Goal: Task Accomplishment & Management: Manage account settings

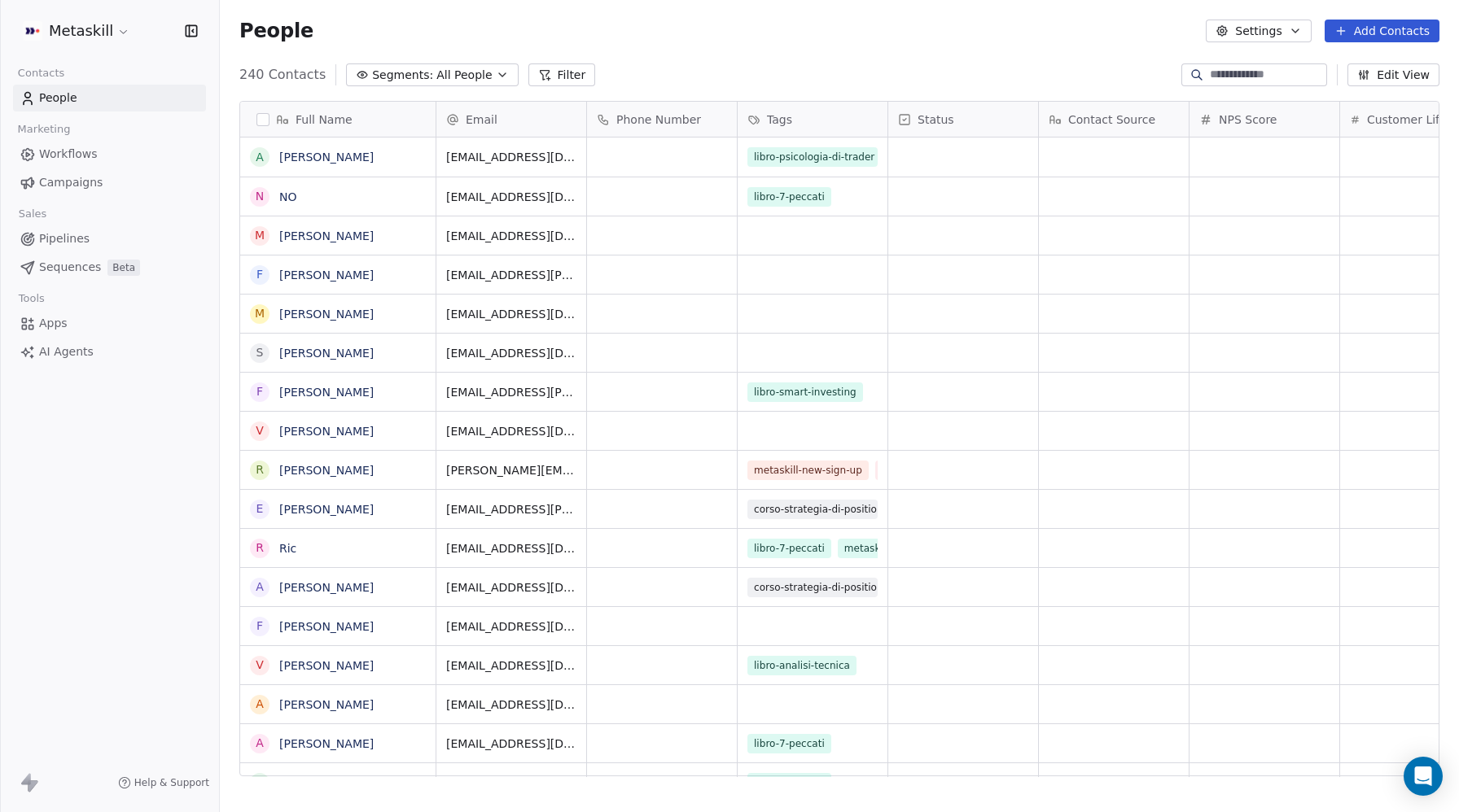
scroll to position [714, 1239]
click at [95, 33] on html "Metaskill Contacts People Marketing Workflows Campaigns Sales Pipelines Sequenc…" at bounding box center [729, 406] width 1459 height 812
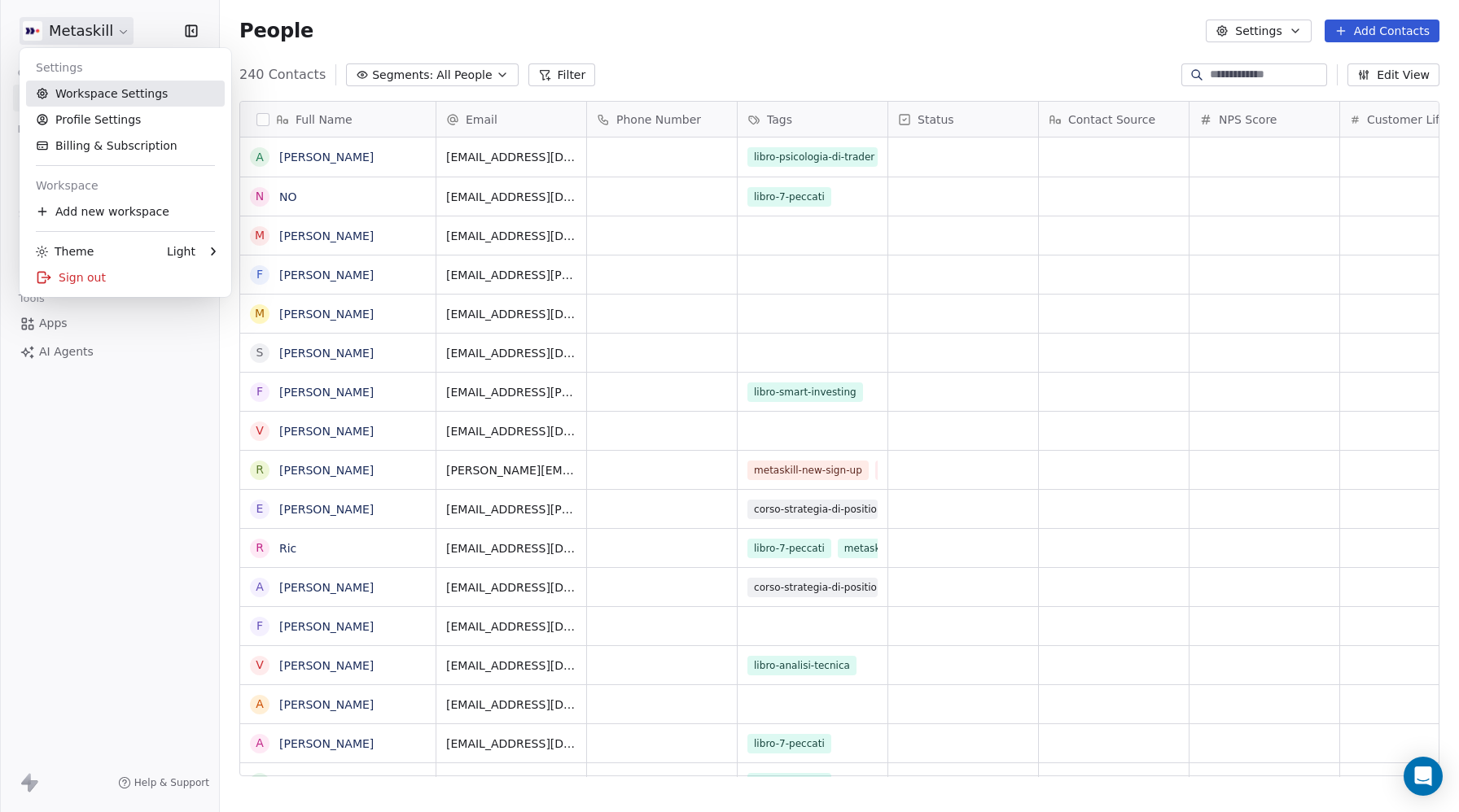
click at [87, 95] on link "Workspace Settings" at bounding box center [126, 93] width 199 height 26
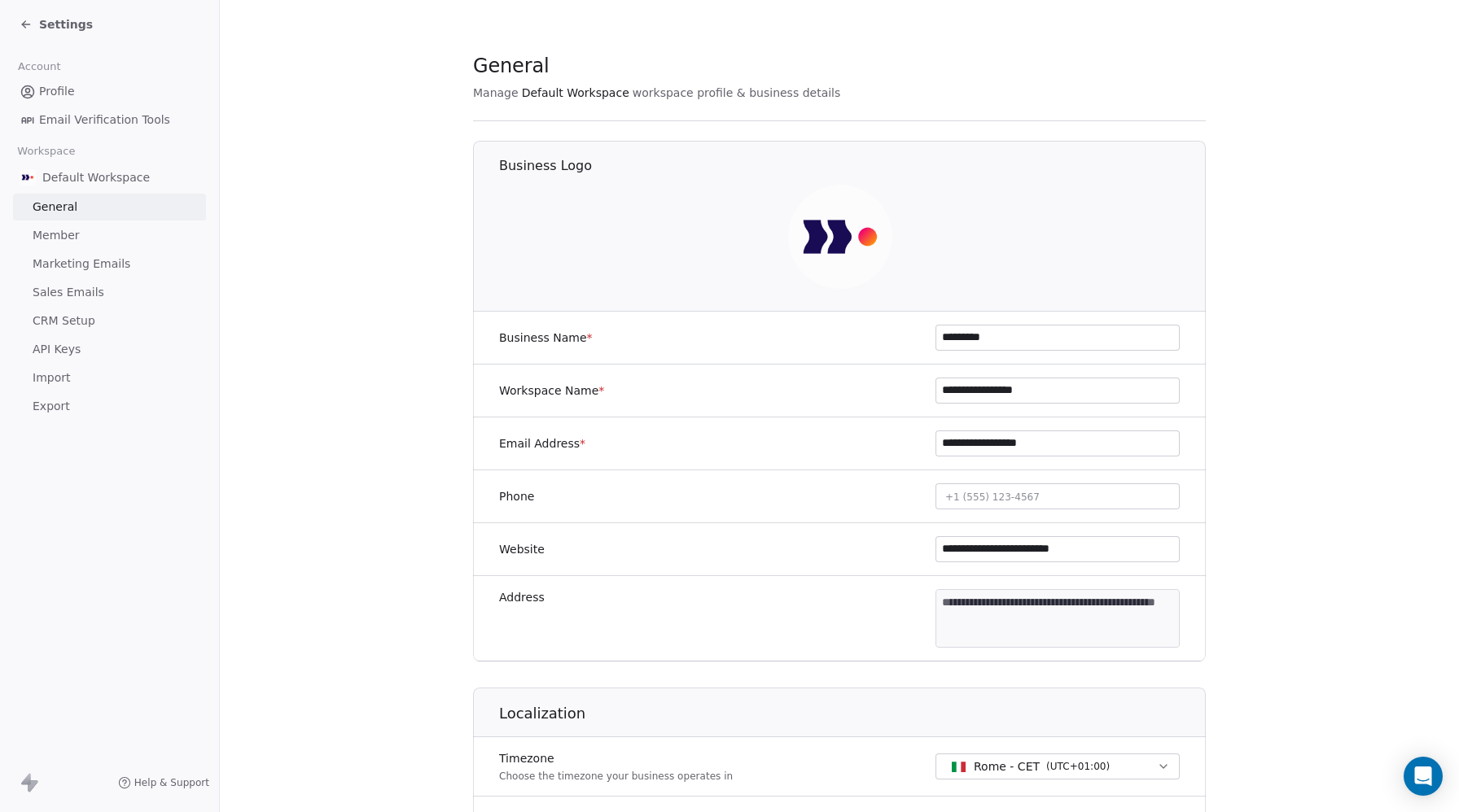
click at [56, 317] on span "CRM Setup" at bounding box center [64, 321] width 63 height 17
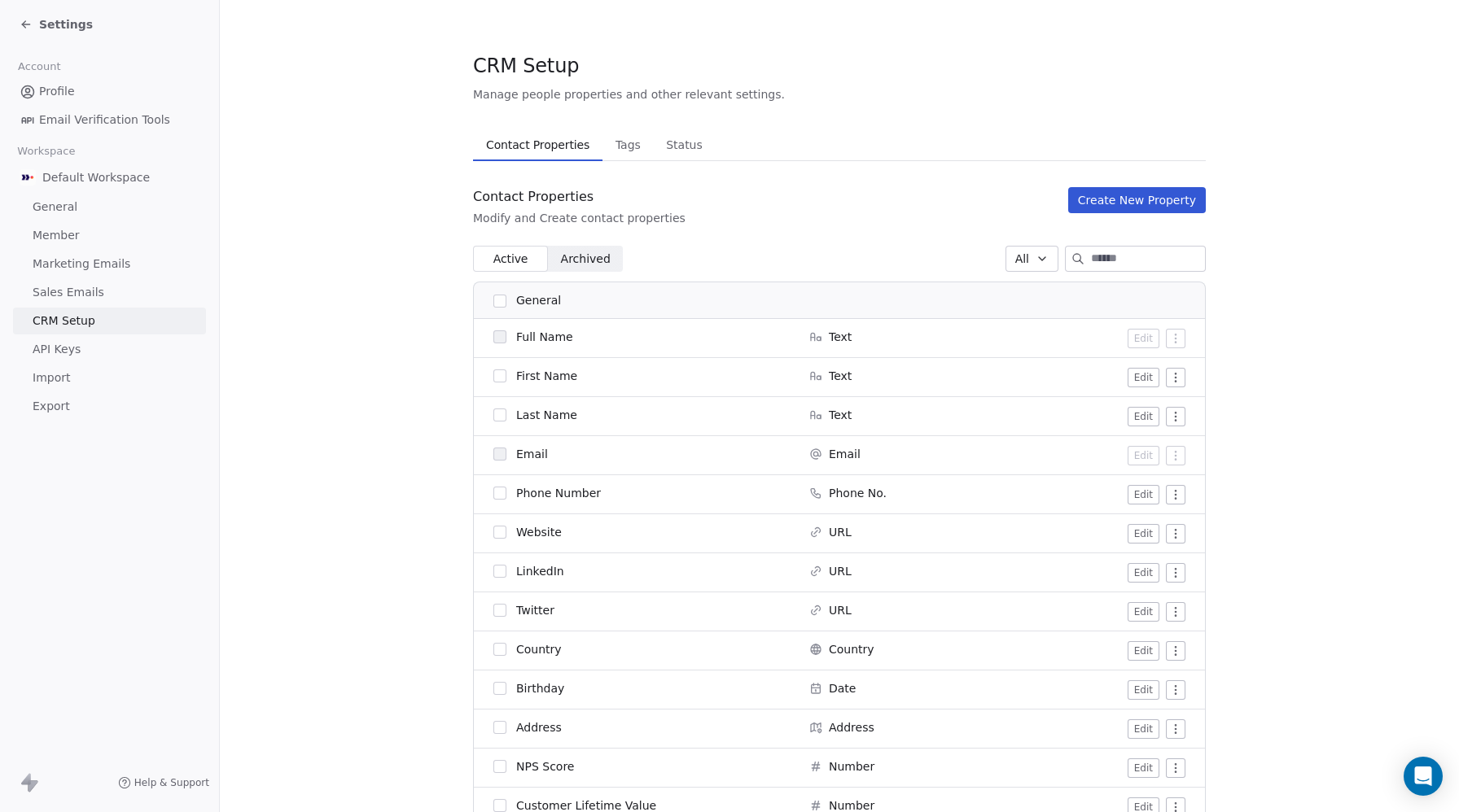
click at [1091, 263] on input at bounding box center [1148, 258] width 114 height 24
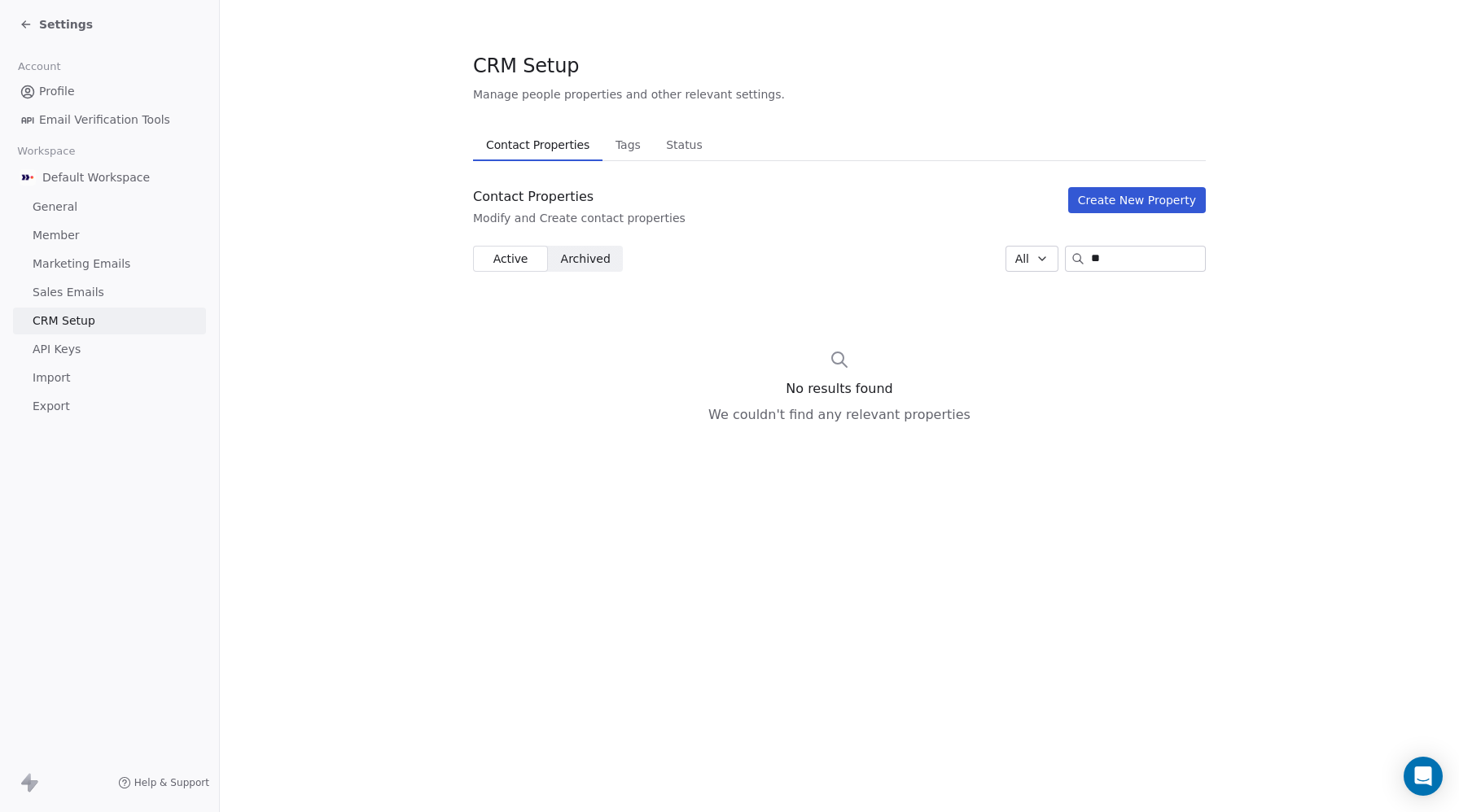
type input "*"
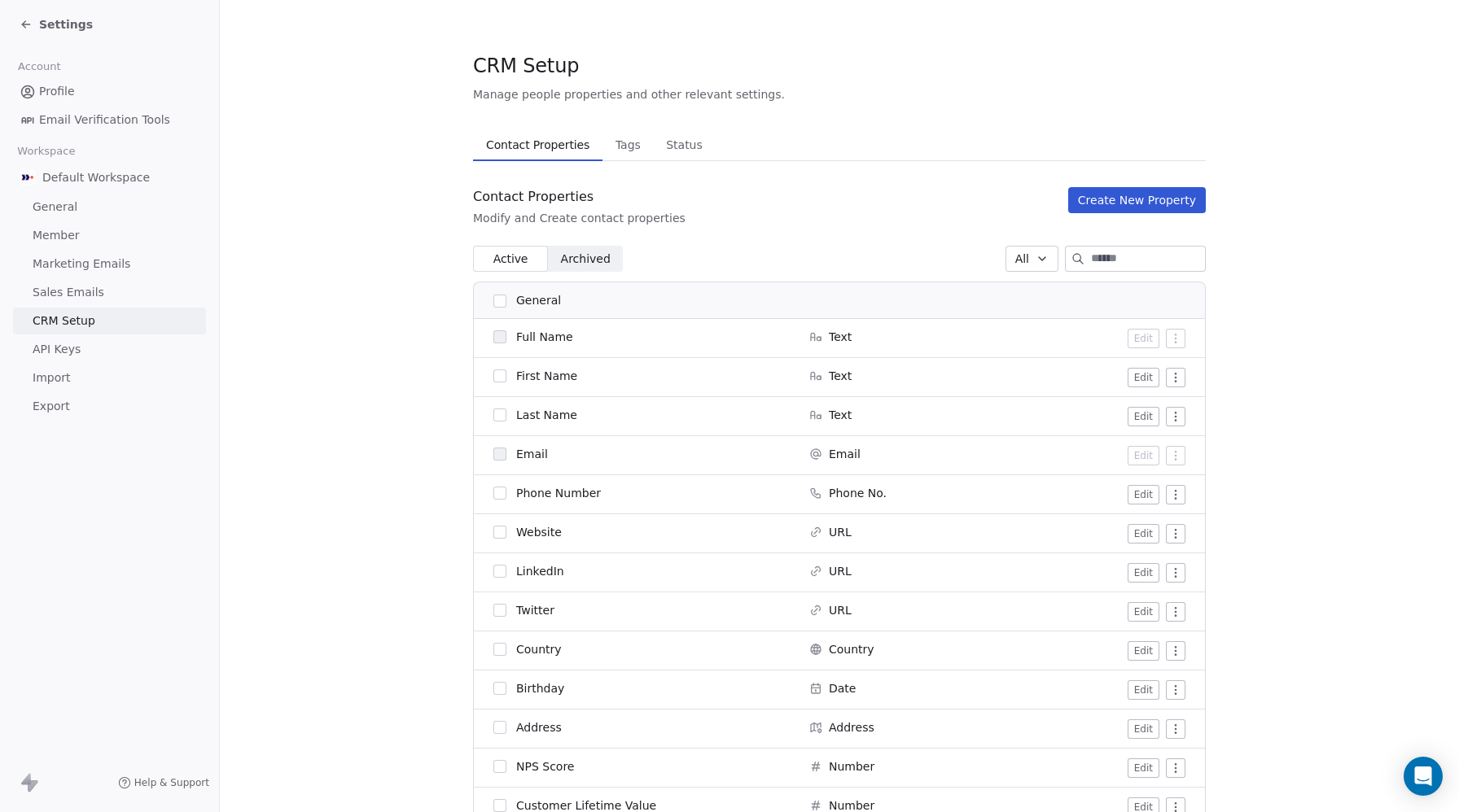
click at [618, 154] on span "Tags" at bounding box center [628, 144] width 39 height 22
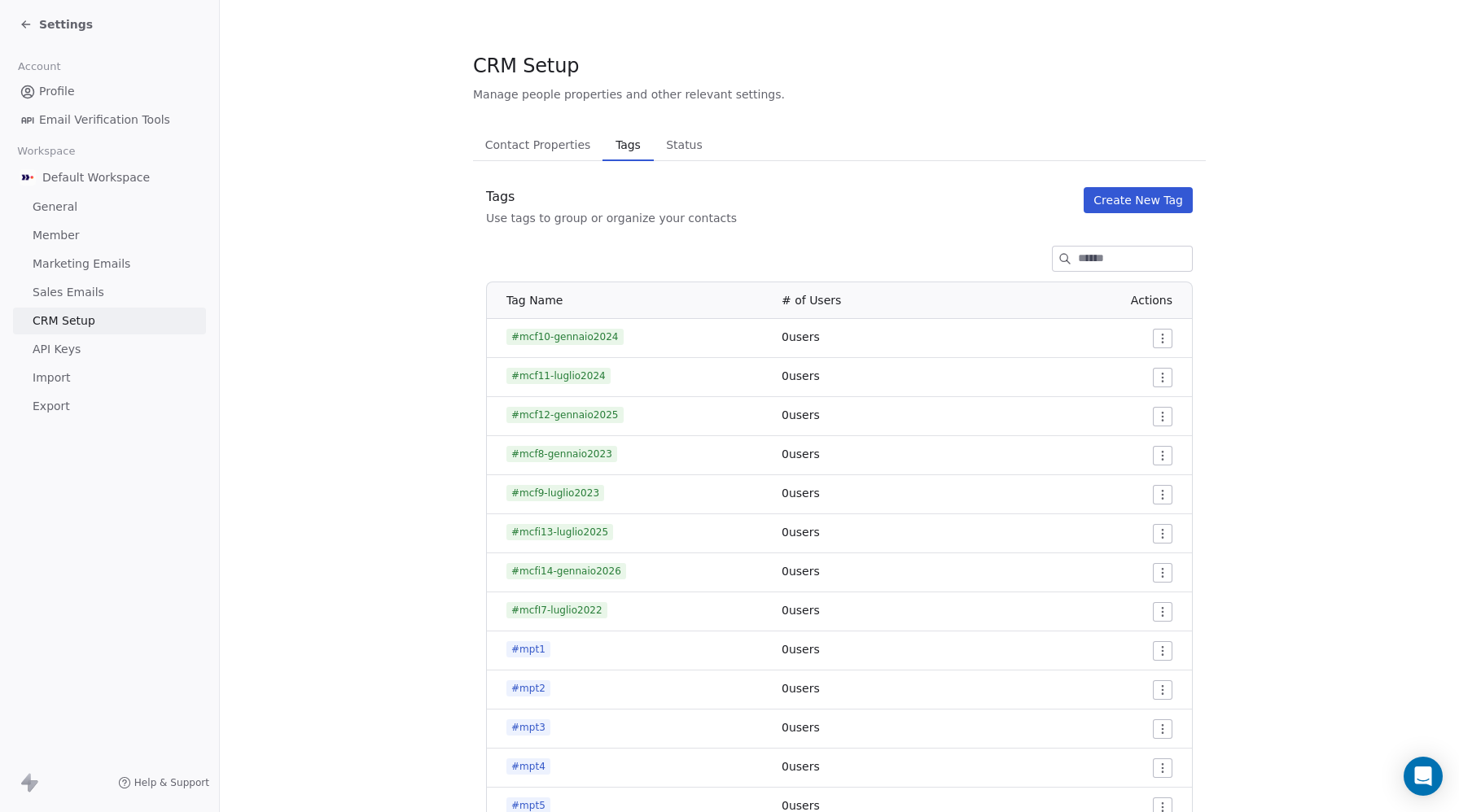
click at [1116, 255] on input at bounding box center [1134, 258] width 114 height 24
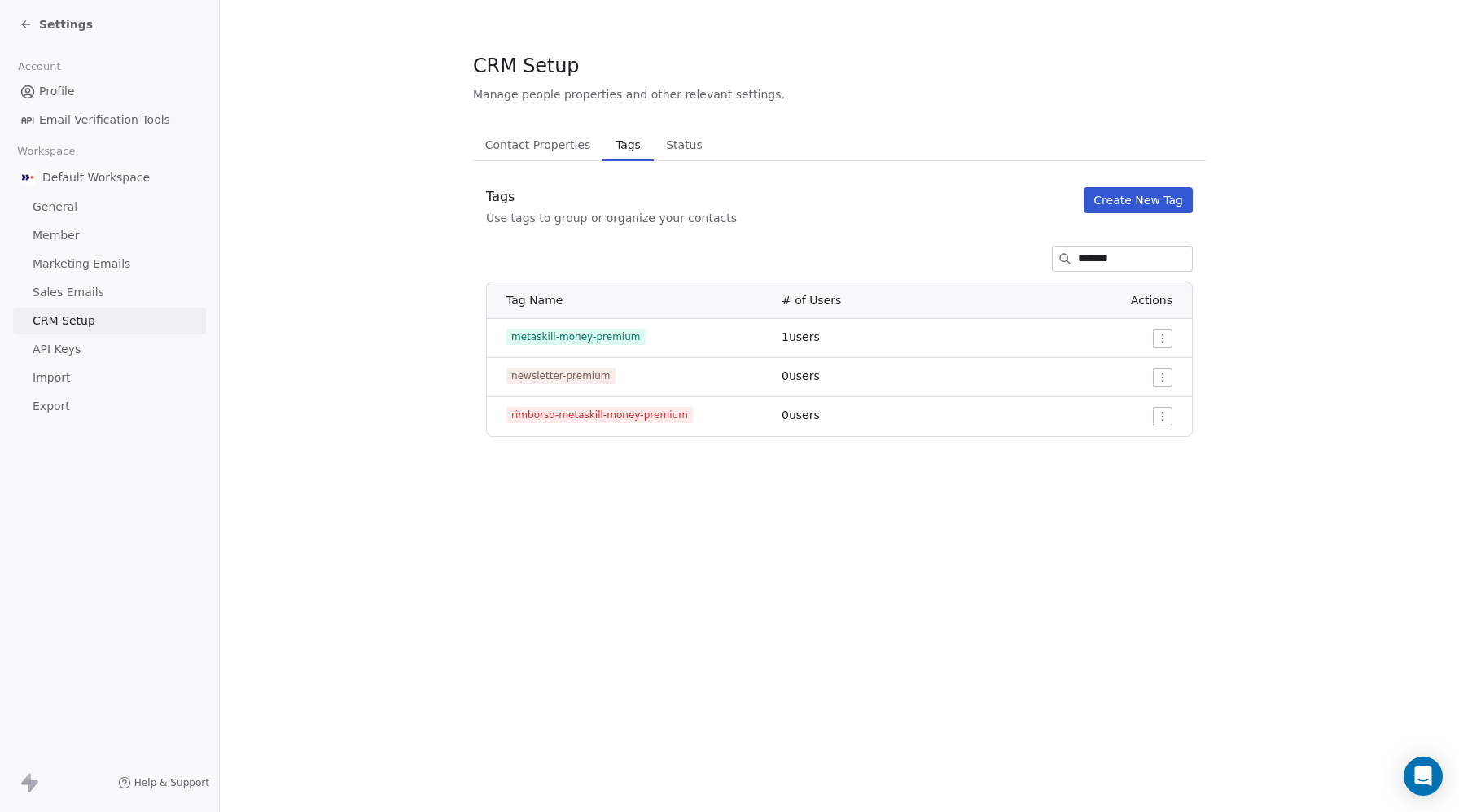
type input "*******"
